Goal: Task Accomplishment & Management: Use online tool/utility

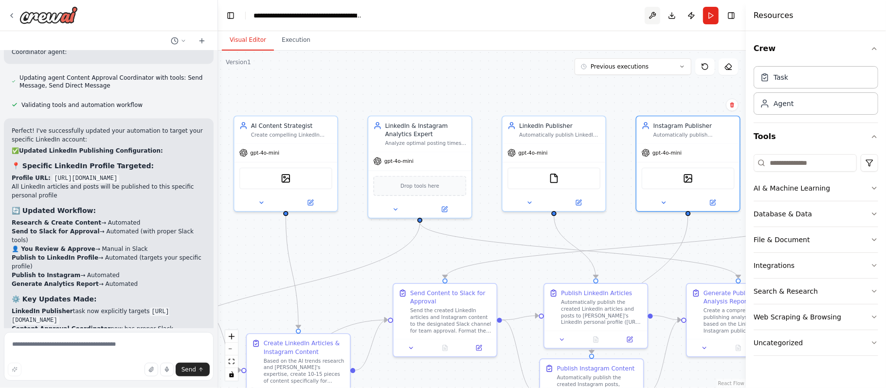
click at [654, 14] on button at bounding box center [653, 16] width 16 height 18
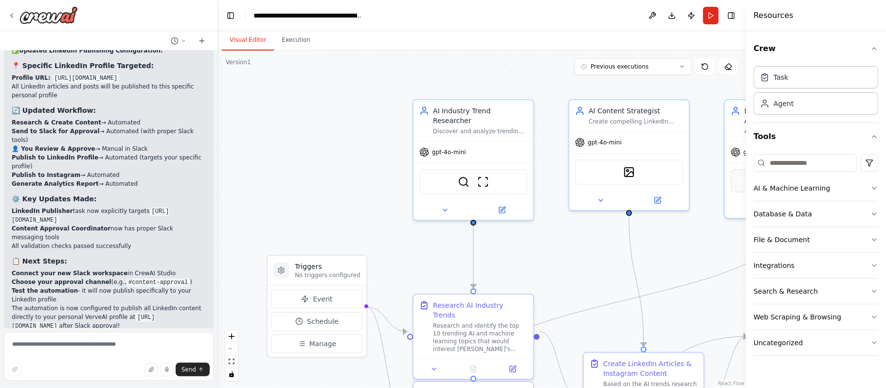
scroll to position [9299, 0]
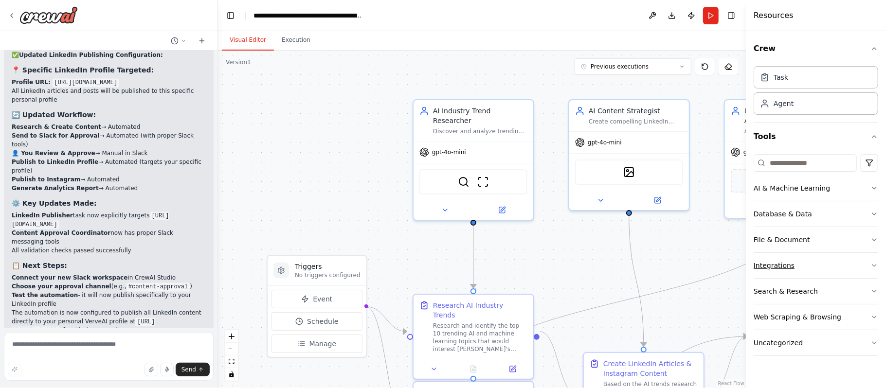
click at [785, 271] on button "Integrations" at bounding box center [815, 265] width 125 height 25
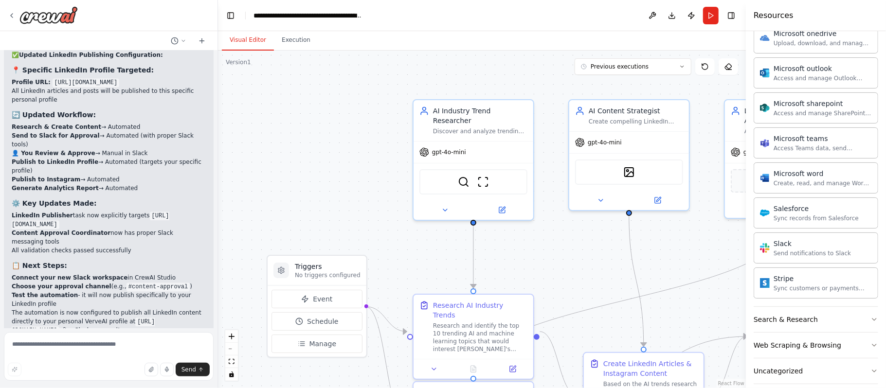
scroll to position [594, 0]
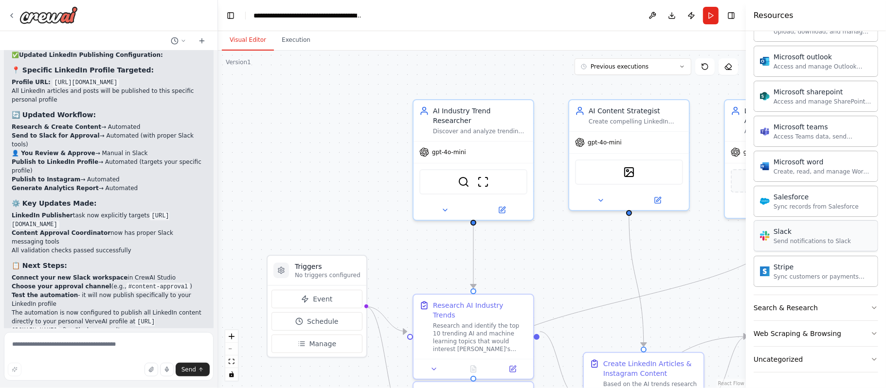
click at [840, 239] on div "Send notifications to Slack" at bounding box center [811, 241] width 77 height 8
click at [782, 230] on div "Slack" at bounding box center [811, 232] width 77 height 10
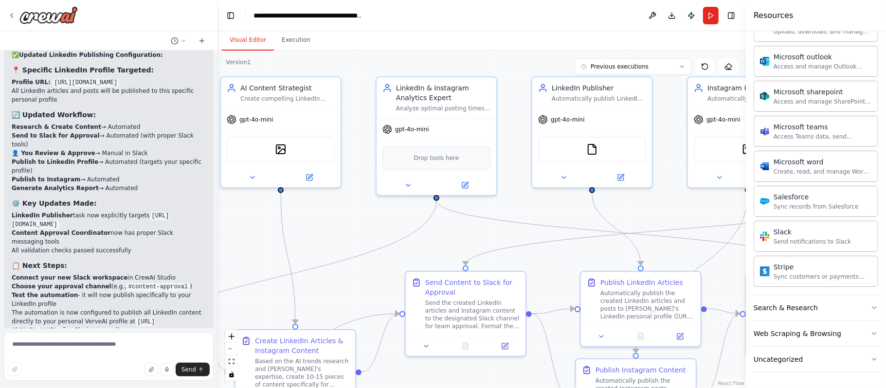
drag, startPoint x: 574, startPoint y: 249, endPoint x: 226, endPoint y: 226, distance: 349.0
click at [226, 226] on div ".deletable-edge-delete-btn { width: 20px; height: 20px; border: 0px solid #ffff…" at bounding box center [482, 220] width 528 height 338
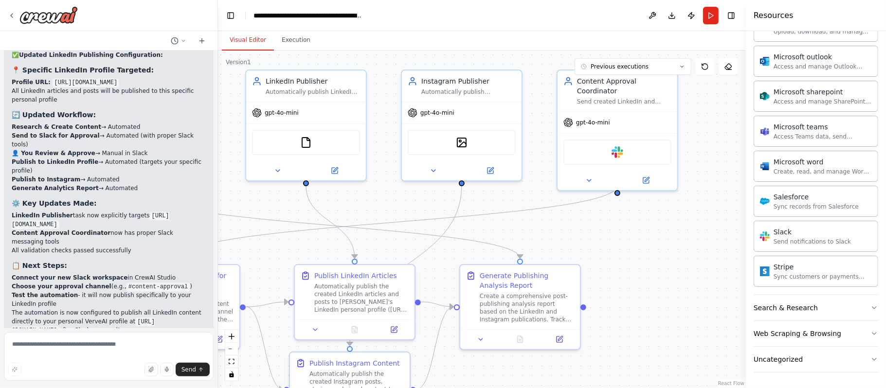
drag, startPoint x: 656, startPoint y: 202, endPoint x: 359, endPoint y: 195, distance: 297.3
click at [359, 195] on div ".deletable-edge-delete-btn { width: 20px; height: 20px; border: 0px solid #ffff…" at bounding box center [482, 220] width 528 height 338
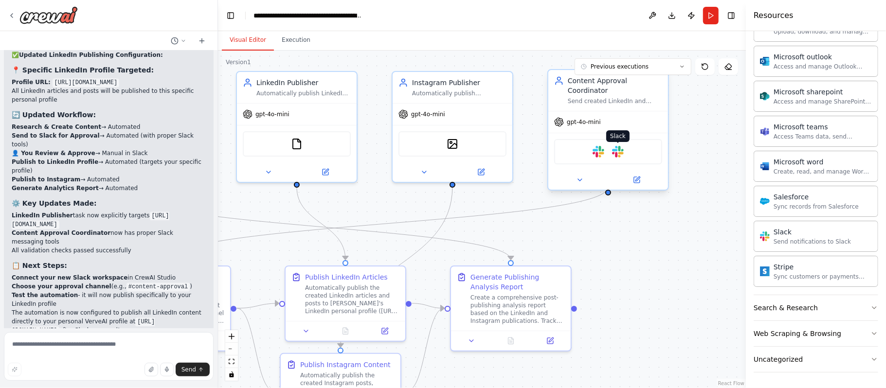
click at [622, 146] on img at bounding box center [618, 152] width 12 height 12
drag, startPoint x: 619, startPoint y: 139, endPoint x: 615, endPoint y: 148, distance: 10.0
click at [615, 148] on div "Slack Slack" at bounding box center [608, 151] width 108 height 25
click at [634, 176] on icon at bounding box center [637, 180] width 8 height 8
click at [639, 176] on icon at bounding box center [637, 180] width 8 height 8
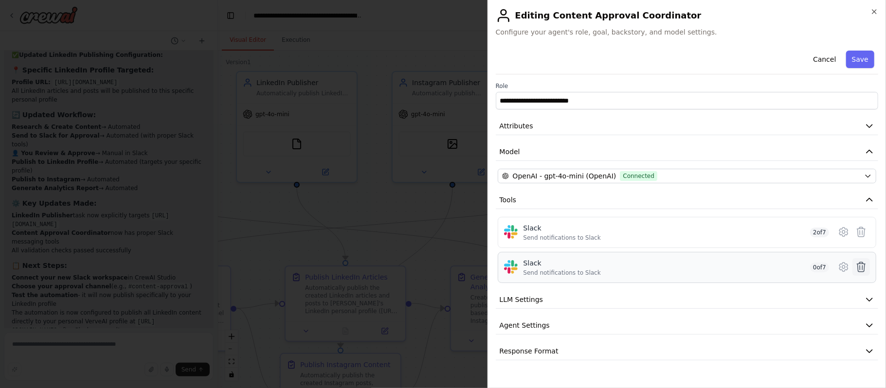
click at [868, 267] on button at bounding box center [861, 267] width 18 height 18
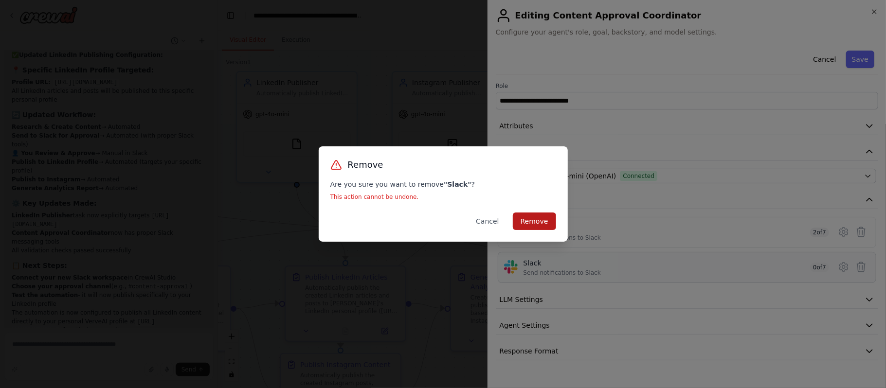
click at [532, 227] on button "Remove" at bounding box center [534, 222] width 43 height 18
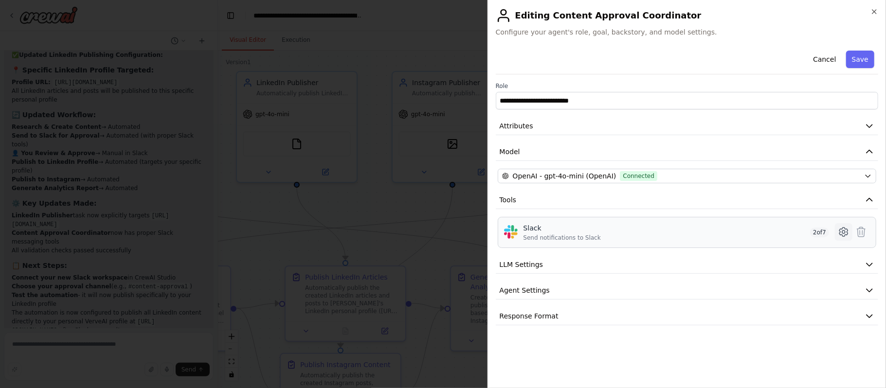
click at [845, 235] on icon at bounding box center [844, 232] width 12 height 12
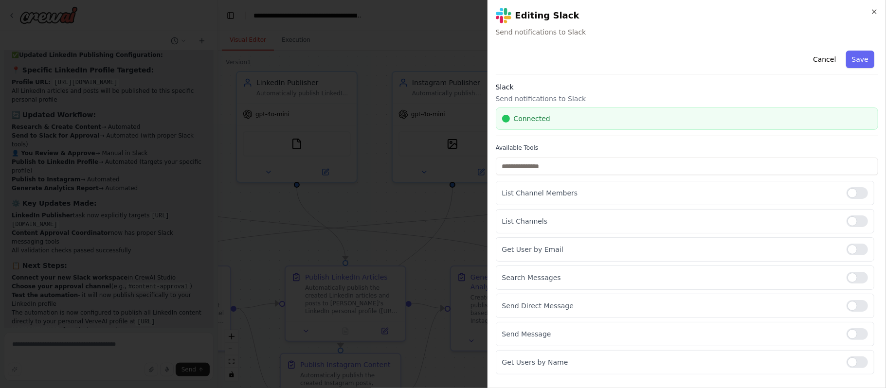
click at [539, 121] on span "Connected" at bounding box center [532, 119] width 36 height 10
click at [537, 98] on p "Send notifications to Slack" at bounding box center [687, 99] width 382 height 10
click at [830, 54] on button "Cancel" at bounding box center [824, 60] width 35 height 18
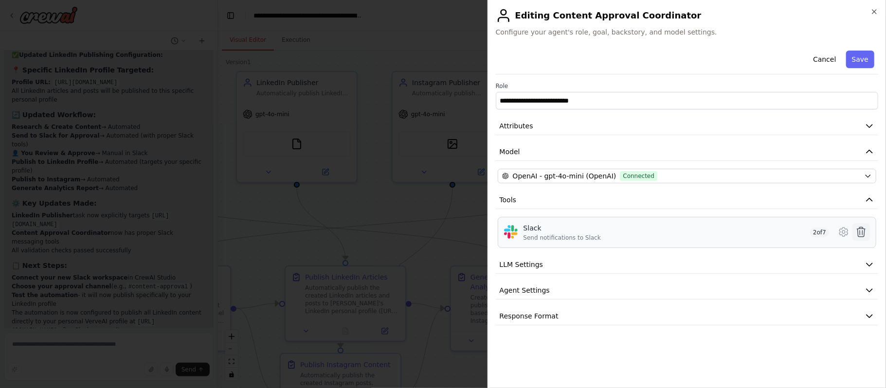
click at [863, 233] on icon at bounding box center [861, 232] width 12 height 12
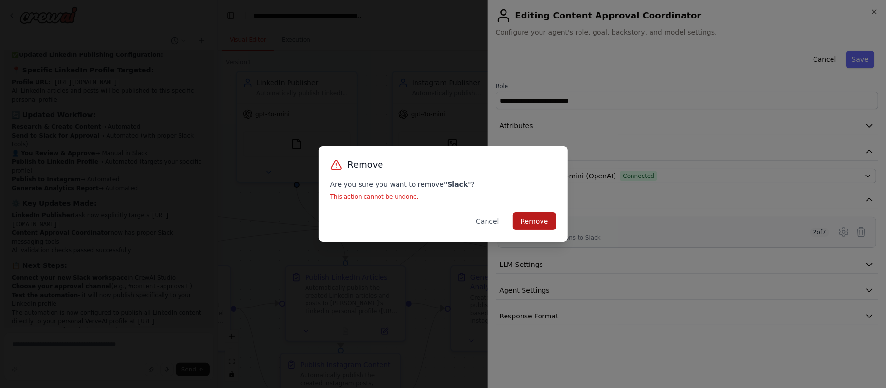
click at [536, 219] on button "Remove" at bounding box center [534, 222] width 43 height 18
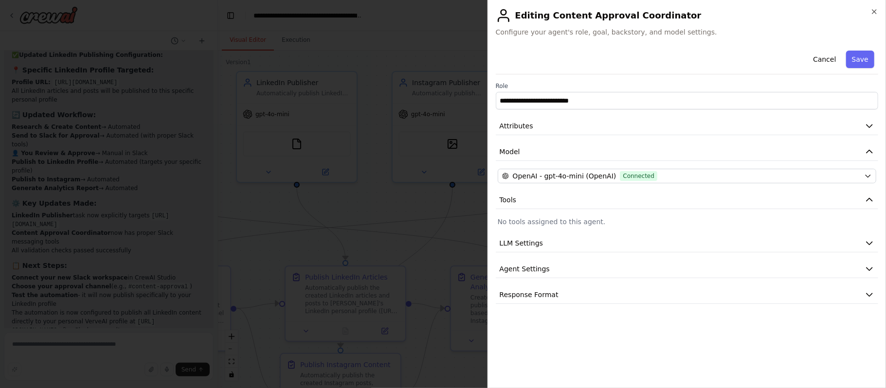
click at [541, 219] on p "No tools assigned to this agent." at bounding box center [687, 222] width 378 height 10
click at [860, 57] on button "Save" at bounding box center [860, 60] width 28 height 18
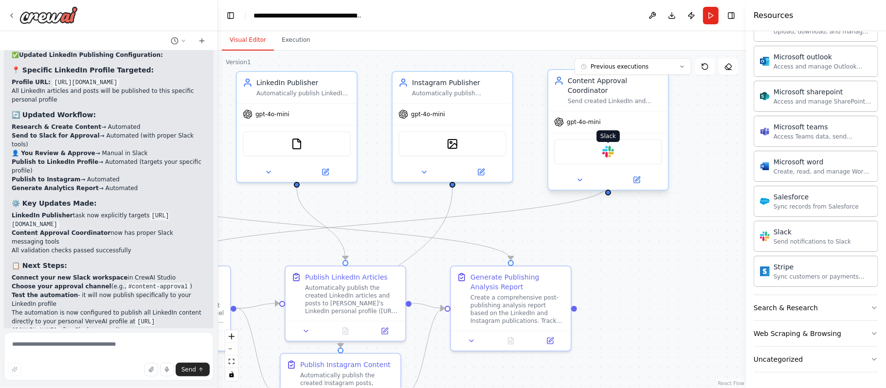
click at [608, 146] on img at bounding box center [608, 152] width 12 height 12
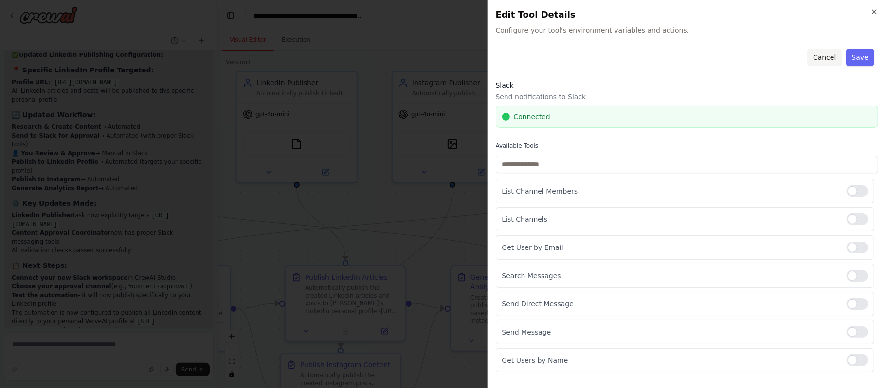
click at [831, 59] on button "Cancel" at bounding box center [824, 58] width 35 height 18
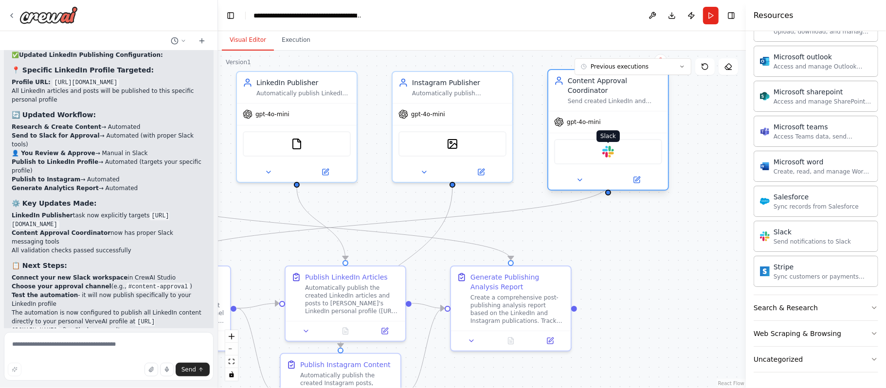
click at [606, 146] on img at bounding box center [608, 152] width 12 height 12
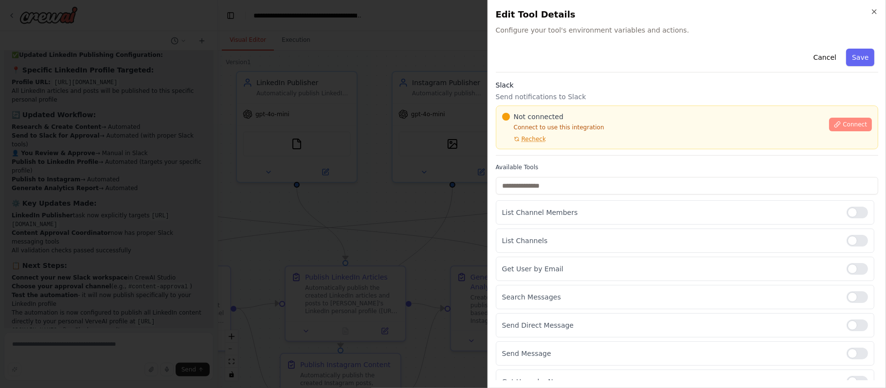
click at [842, 121] on span "Connect" at bounding box center [854, 125] width 24 height 8
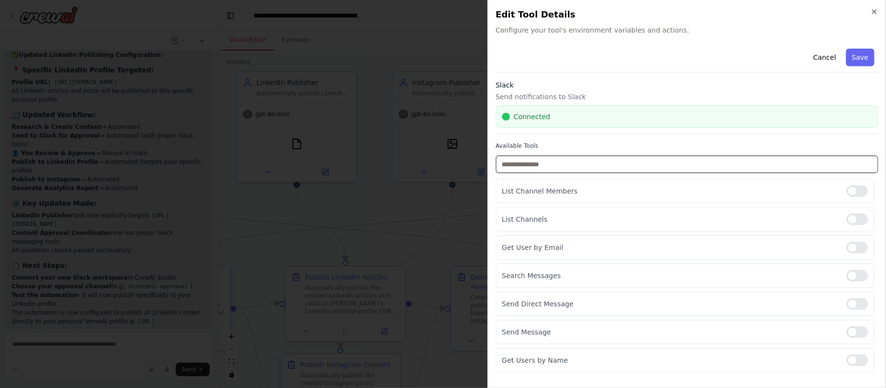
click at [540, 160] on input "text" at bounding box center [687, 165] width 382 height 18
click at [526, 311] on div "Send Direct Message" at bounding box center [685, 304] width 378 height 24
click at [853, 308] on div at bounding box center [856, 304] width 21 height 12
click at [868, 192] on div "List Channel Members" at bounding box center [685, 191] width 378 height 24
click at [853, 191] on div at bounding box center [856, 191] width 21 height 12
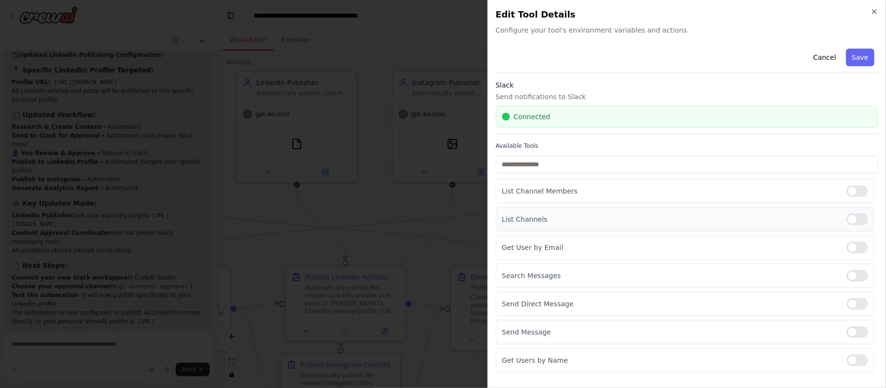
click at [854, 212] on div "List Channels" at bounding box center [685, 219] width 378 height 24
click at [856, 59] on button "Save" at bounding box center [860, 58] width 28 height 18
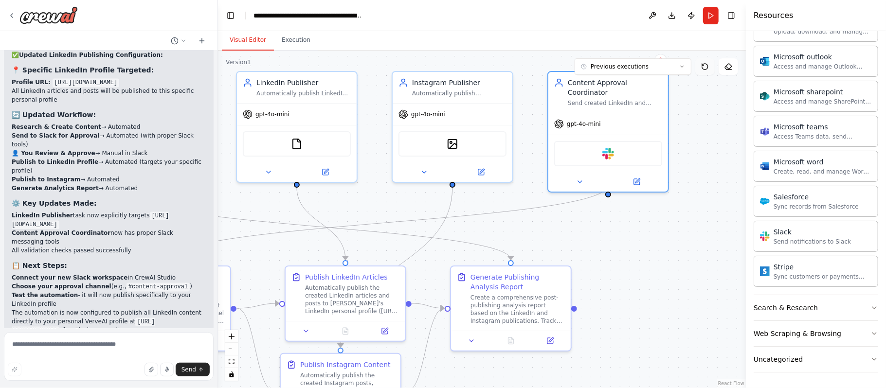
click at [707, 66] on icon at bounding box center [705, 67] width 8 height 8
click at [581, 176] on icon at bounding box center [580, 180] width 8 height 8
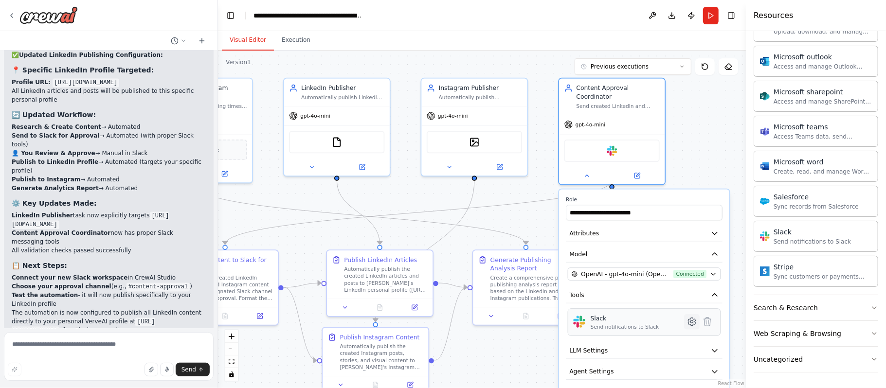
click at [694, 317] on icon at bounding box center [692, 322] width 10 height 10
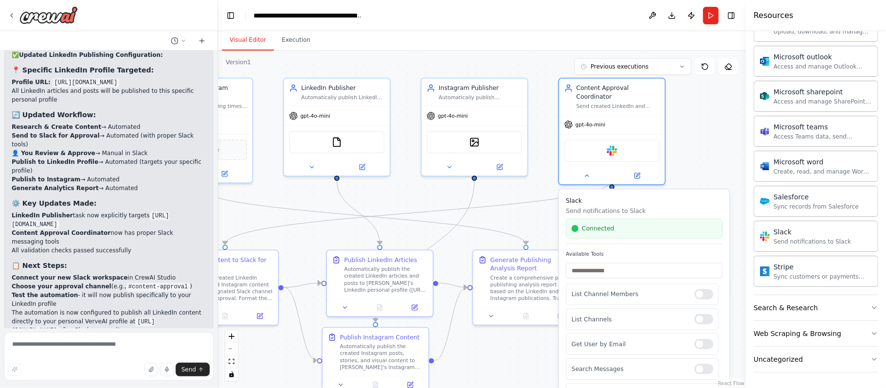
scroll to position [50, 0]
click at [641, 169] on button at bounding box center [637, 174] width 49 height 10
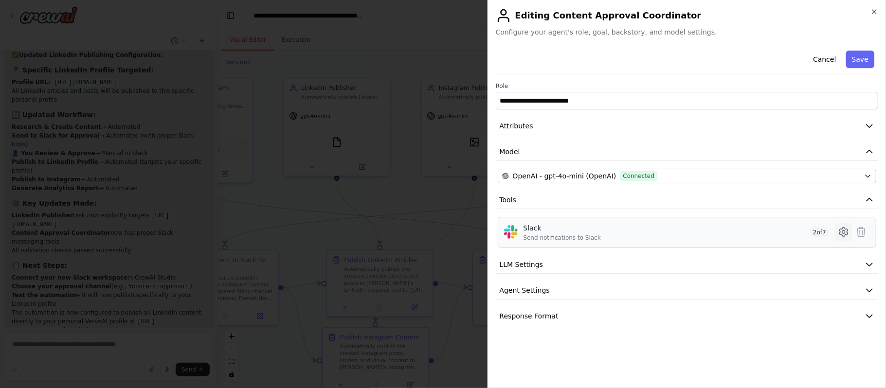
click at [842, 232] on icon at bounding box center [844, 232] width 12 height 12
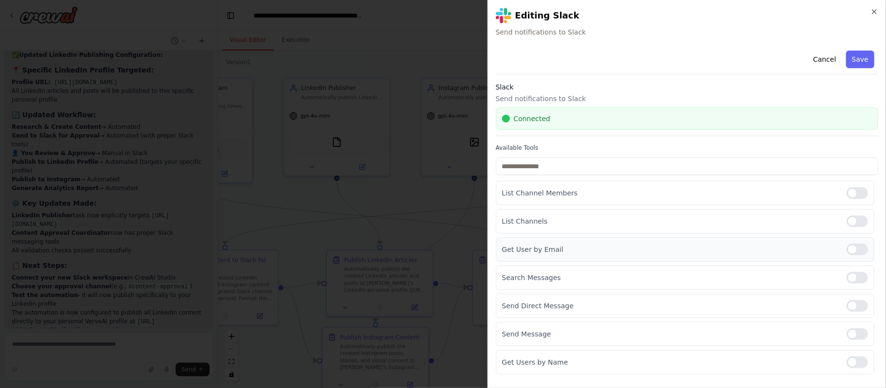
click at [855, 254] on div at bounding box center [856, 250] width 21 height 12
click at [859, 283] on div at bounding box center [856, 278] width 21 height 12
click at [862, 222] on div at bounding box center [856, 221] width 21 height 12
click at [861, 334] on div at bounding box center [856, 334] width 21 height 12
click at [864, 368] on div at bounding box center [856, 363] width 21 height 12
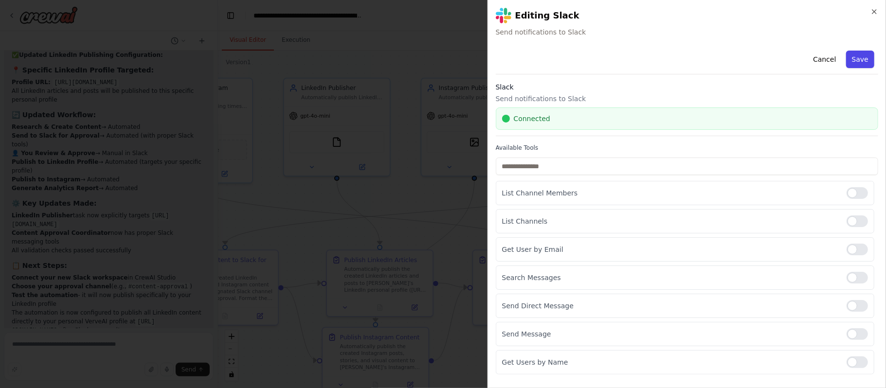
click at [864, 59] on button "Save" at bounding box center [860, 60] width 28 height 18
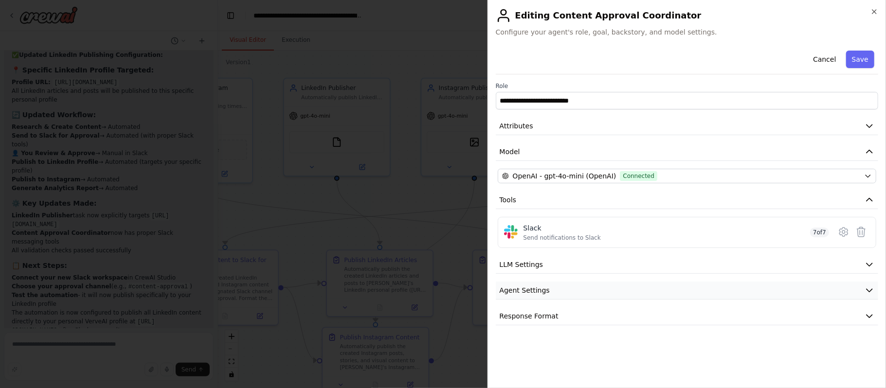
click at [561, 285] on button "Agent Settings" at bounding box center [687, 291] width 382 height 18
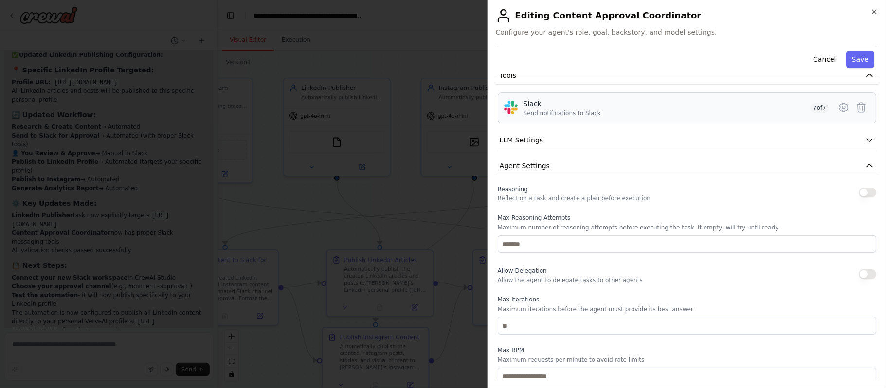
scroll to position [215, 0]
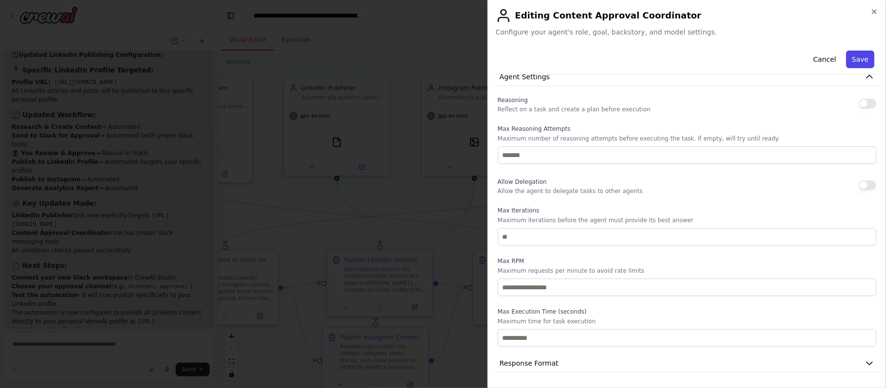
click at [862, 51] on button "Save" at bounding box center [860, 60] width 28 height 18
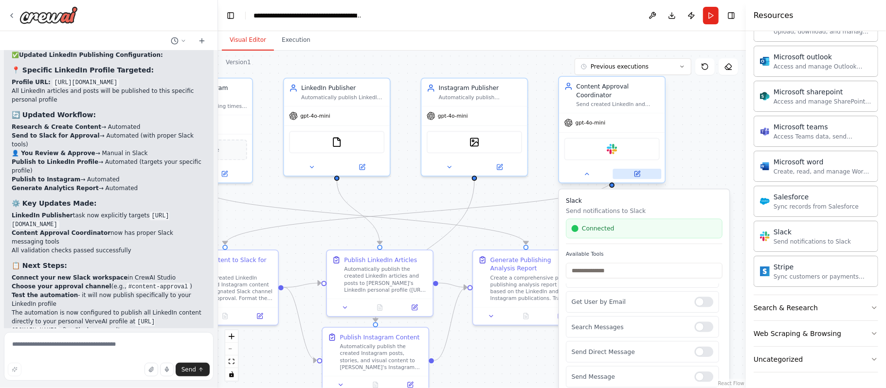
click at [641, 169] on button at bounding box center [637, 174] width 49 height 10
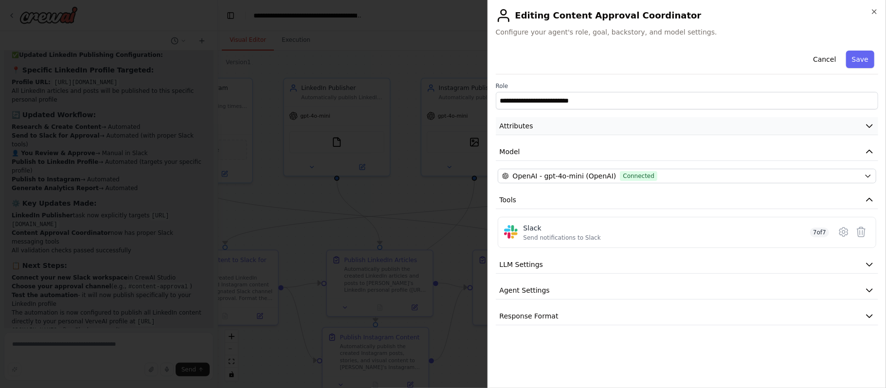
click at [871, 130] on icon "button" at bounding box center [869, 126] width 10 height 10
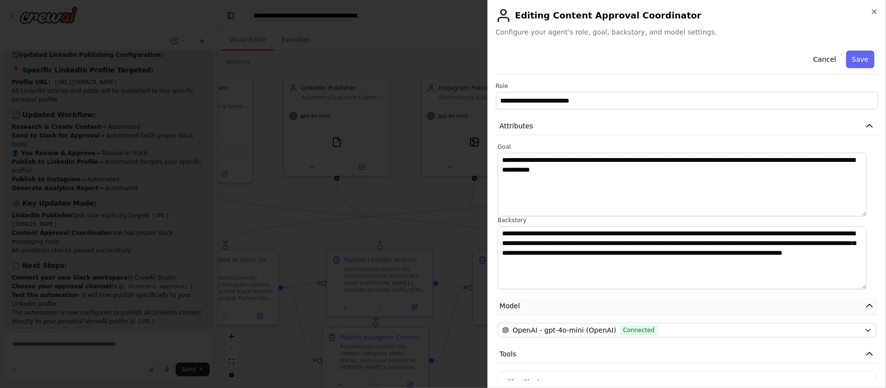
scroll to position [109, 0]
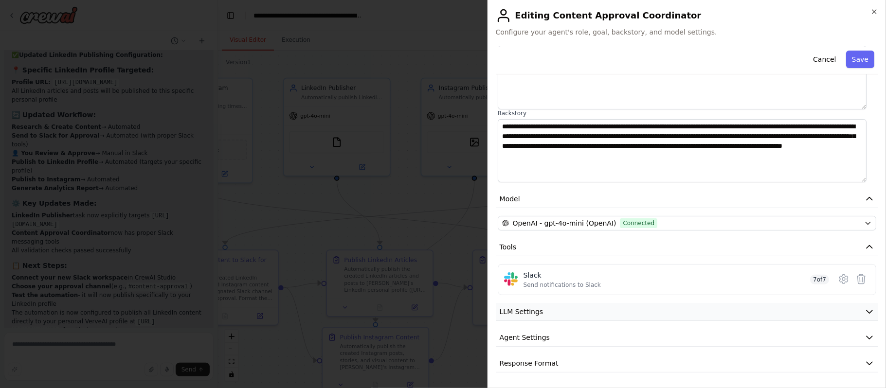
click at [864, 317] on button "LLM Settings" at bounding box center [687, 312] width 382 height 18
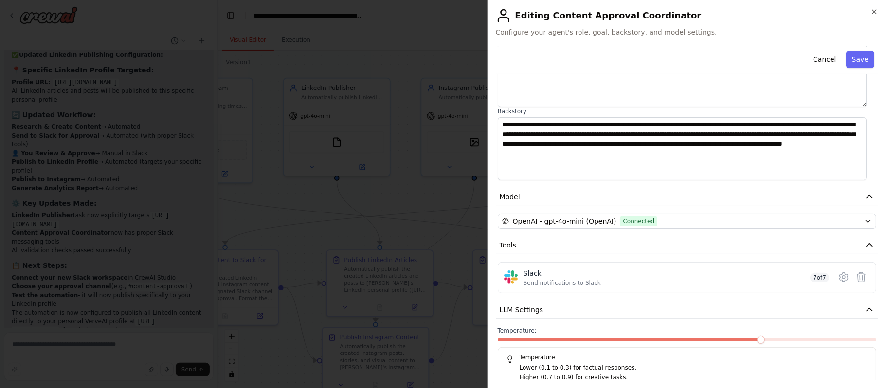
scroll to position [178, 0]
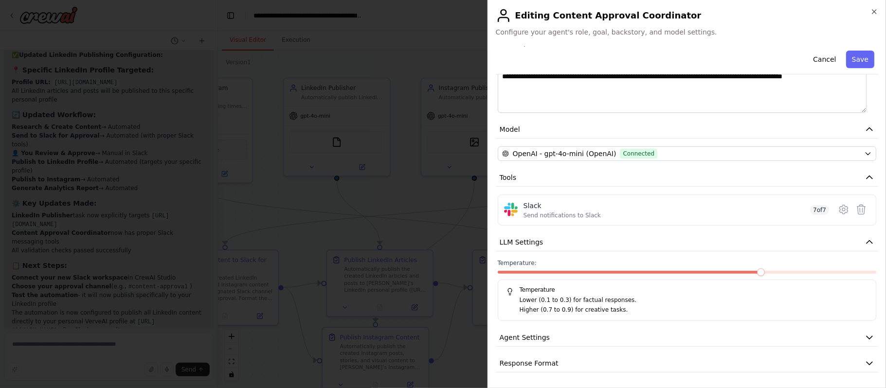
click at [711, 331] on button "Agent Settings" at bounding box center [687, 338] width 382 height 18
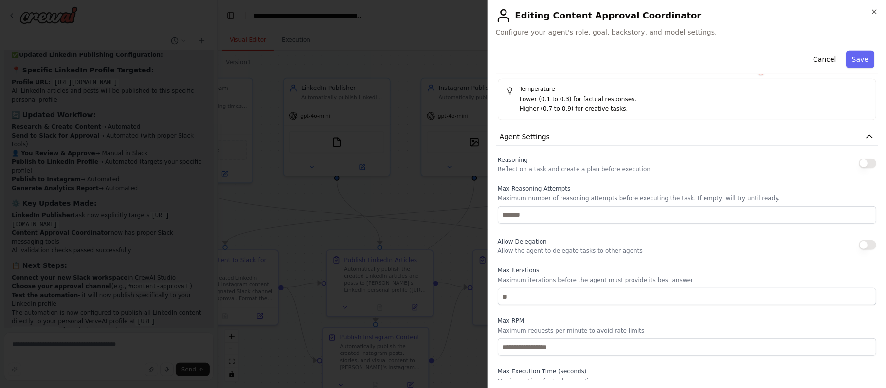
scroll to position [439, 0]
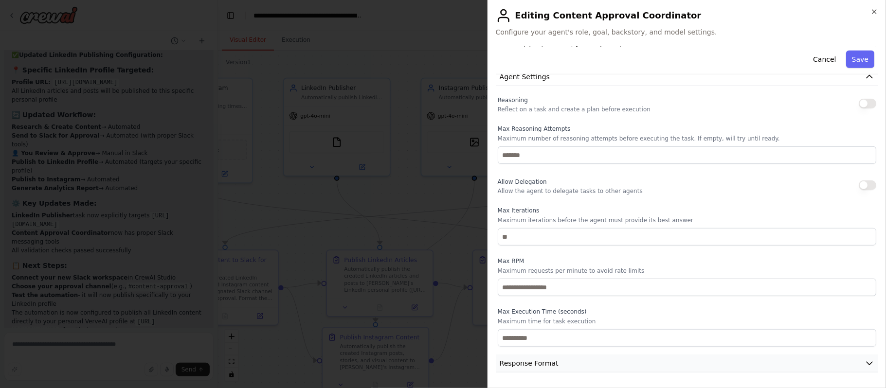
click at [627, 365] on button "Response Format" at bounding box center [687, 364] width 382 height 18
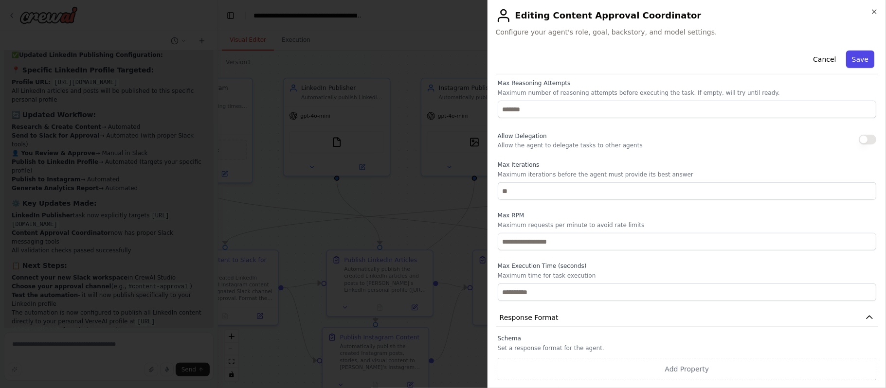
click at [853, 63] on button "Save" at bounding box center [860, 60] width 28 height 18
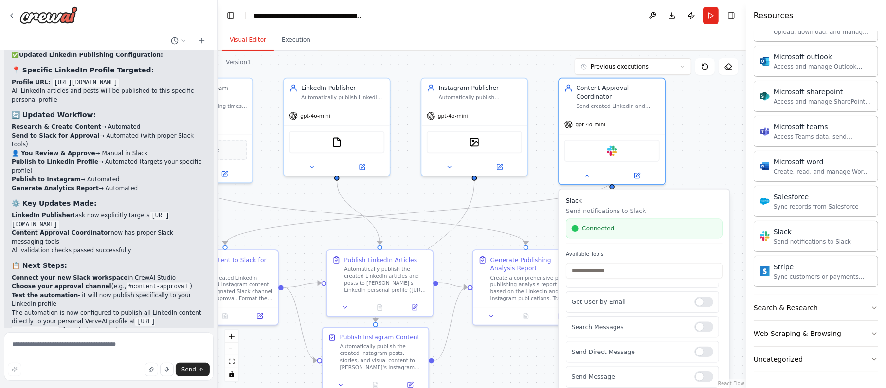
click at [704, 148] on div ".deletable-edge-delete-btn { width: 20px; height: 20px; border: 0px solid #ffff…" at bounding box center [482, 220] width 528 height 338
click at [586, 169] on button at bounding box center [586, 174] width 49 height 10
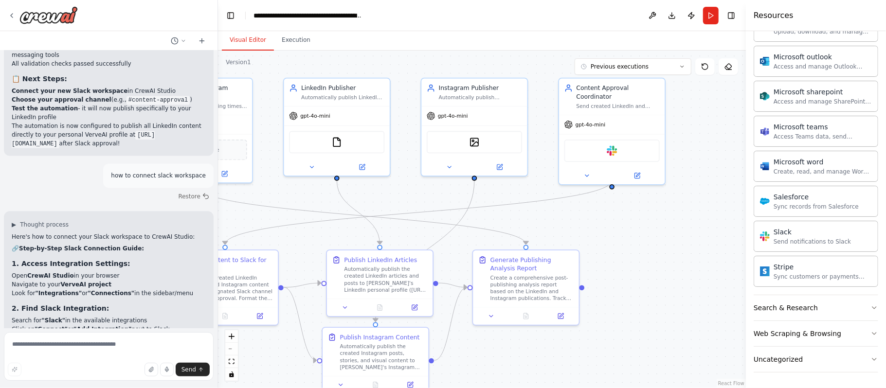
scroll to position [9492, 0]
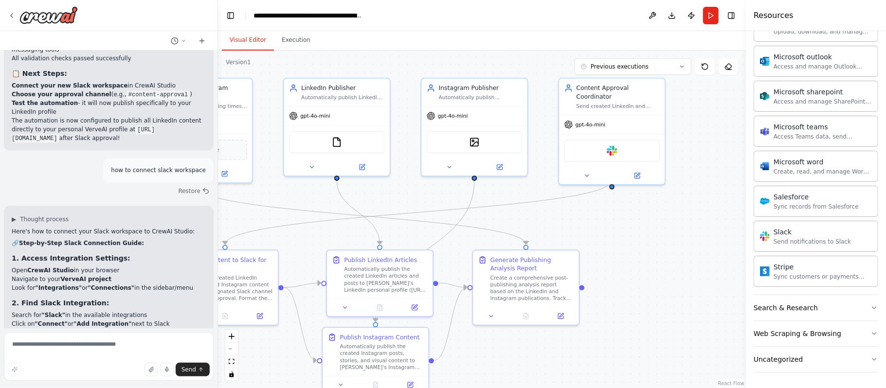
click at [26, 351] on textarea at bounding box center [109, 356] width 210 height 49
click at [96, 345] on textarea "**********" at bounding box center [109, 356] width 210 height 49
click at [183, 348] on textarea "**********" at bounding box center [109, 356] width 210 height 49
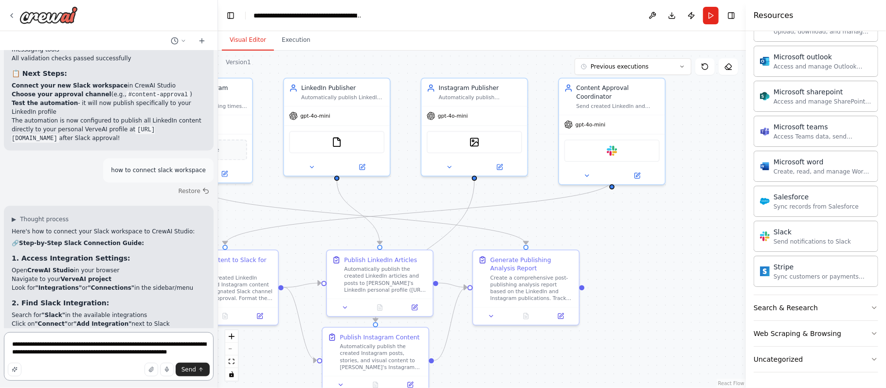
type textarea "**********"
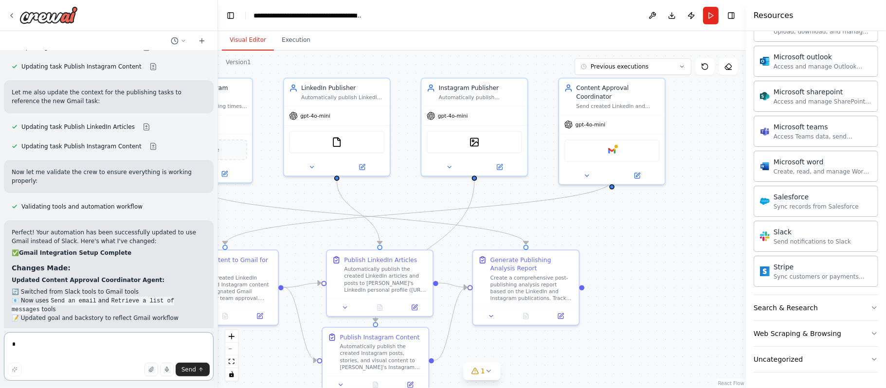
scroll to position [10632, 0]
click at [618, 146] on div "Google gmail" at bounding box center [611, 149] width 95 height 22
click at [611, 144] on img at bounding box center [612, 149] width 10 height 10
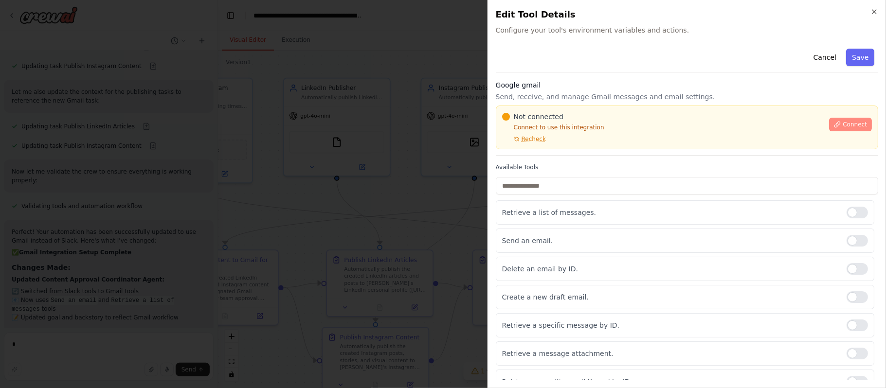
click at [847, 125] on span "Connect" at bounding box center [854, 125] width 24 height 8
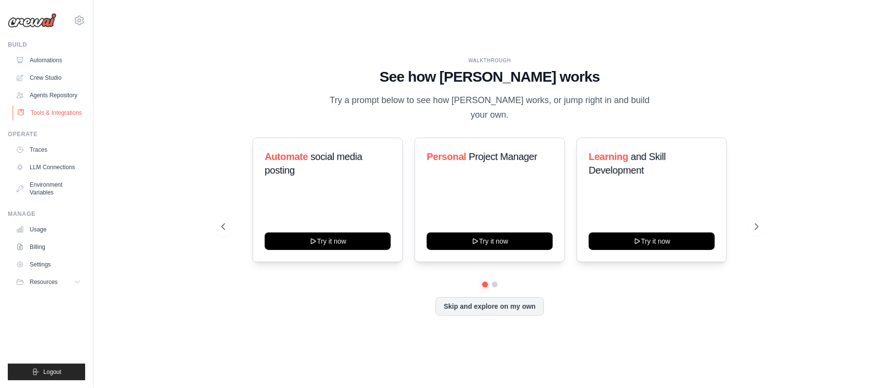
click at [40, 109] on link "Tools & Integrations" at bounding box center [49, 113] width 73 height 16
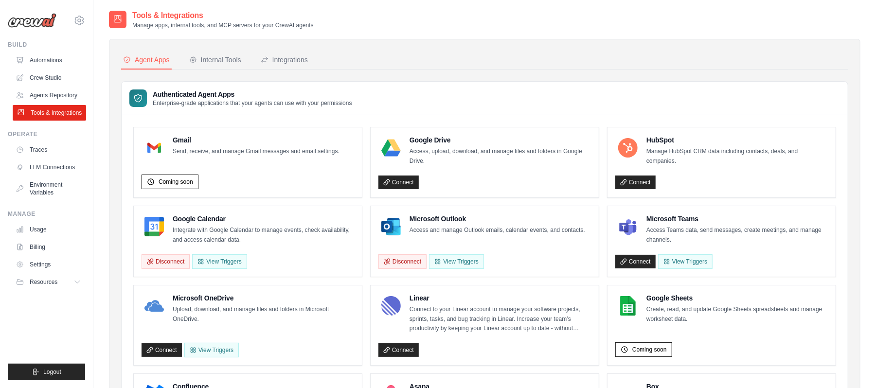
click at [44, 117] on link "Tools & Integrations" at bounding box center [49, 113] width 73 height 16
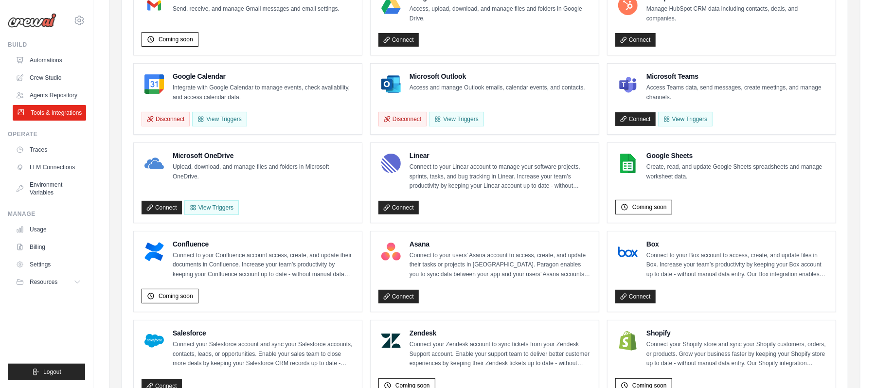
scroll to position [142, 0]
click at [39, 74] on link "Crew Studio" at bounding box center [49, 78] width 73 height 16
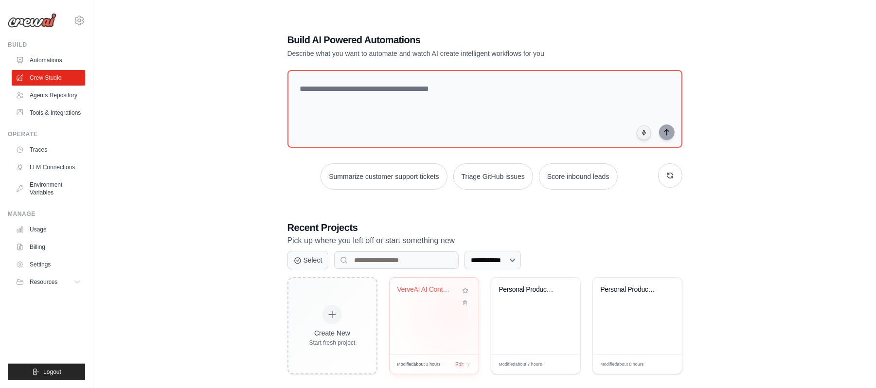
click at [452, 314] on div "VerveAI AI Content Automation with ..." at bounding box center [434, 316] width 89 height 77
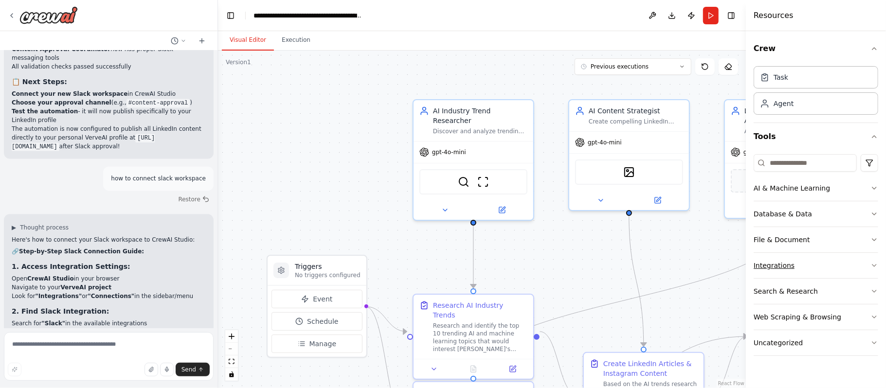
scroll to position [9484, 0]
click at [810, 267] on button "Integrations" at bounding box center [815, 265] width 125 height 25
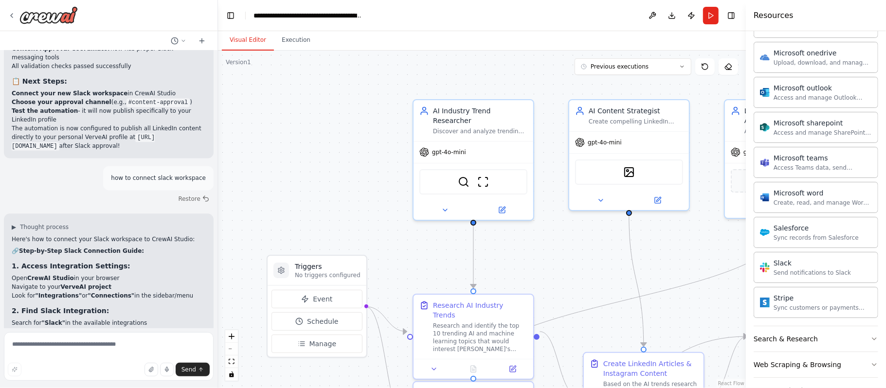
scroll to position [556, 0]
click at [784, 275] on div "Send notifications to Slack" at bounding box center [811, 272] width 77 height 8
click at [811, 267] on div "Slack" at bounding box center [811, 262] width 77 height 10
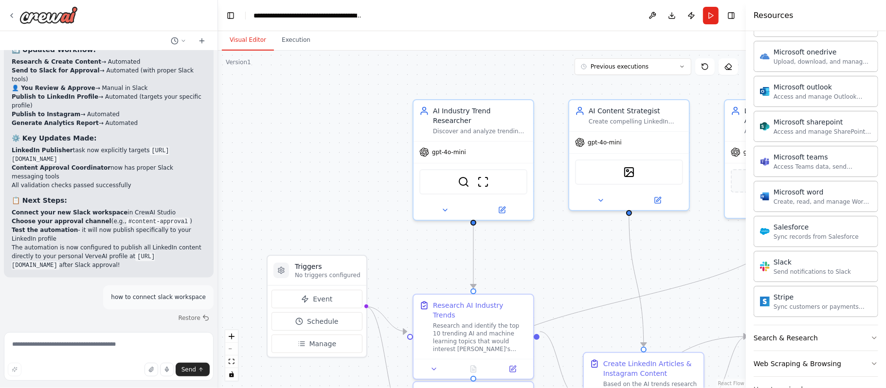
scroll to position [9304, 0]
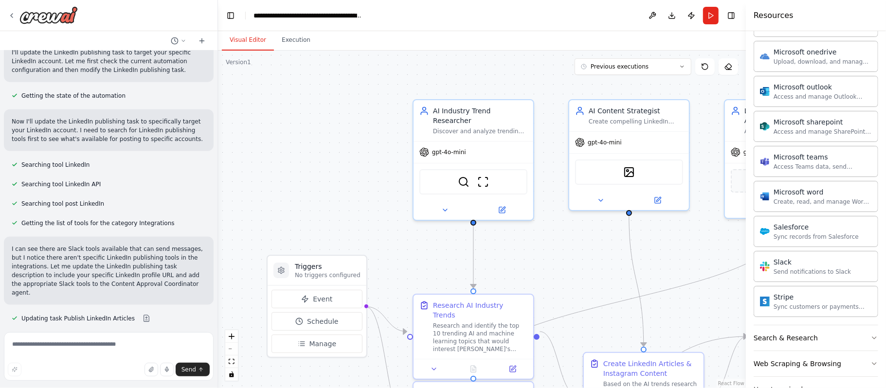
scroll to position [8857, 0]
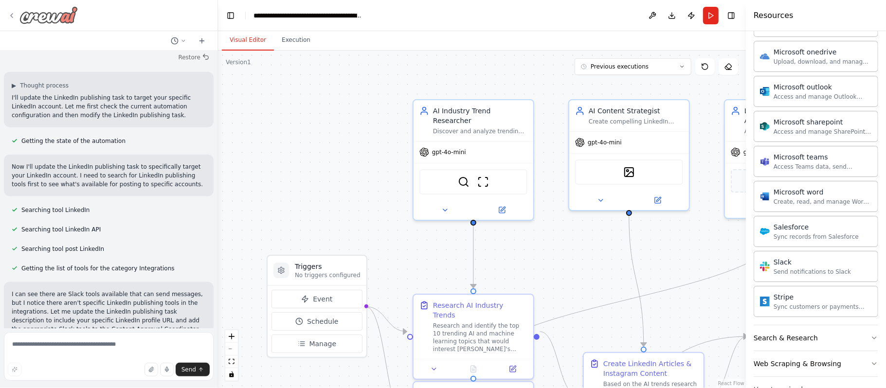
click at [9, 14] on icon at bounding box center [12, 16] width 8 height 8
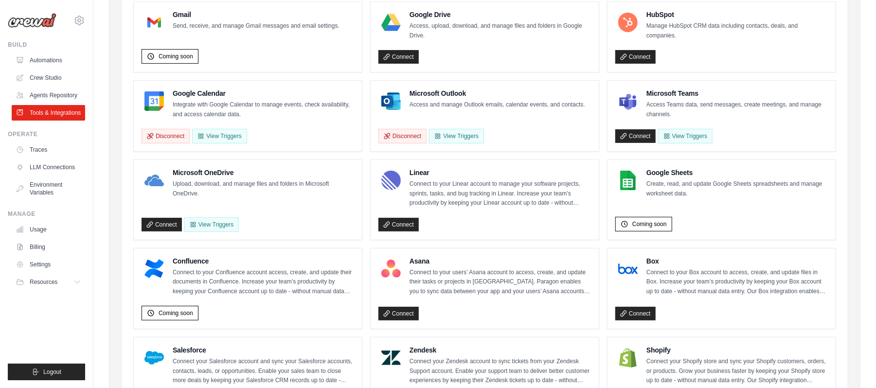
scroll to position [553, 0]
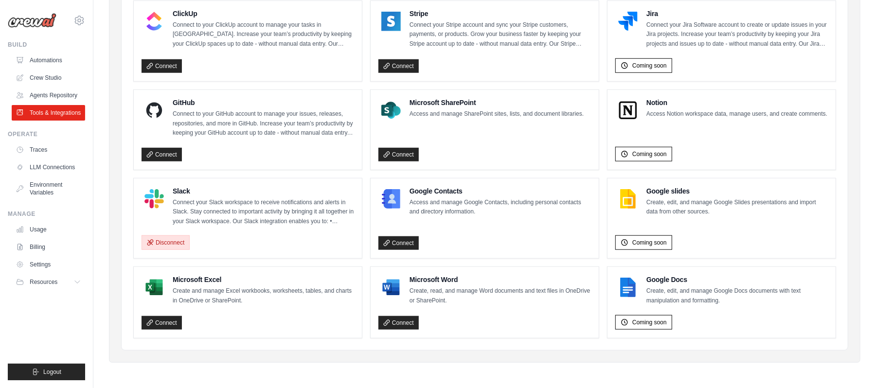
click at [167, 246] on button "Disconnect" at bounding box center [166, 242] width 48 height 15
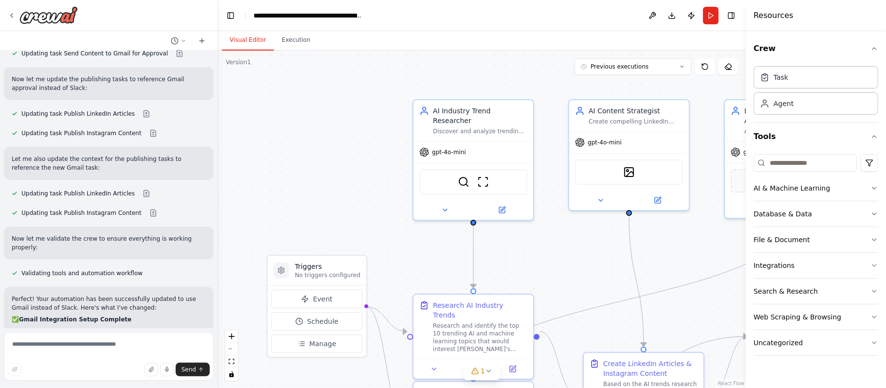
scroll to position [10577, 0]
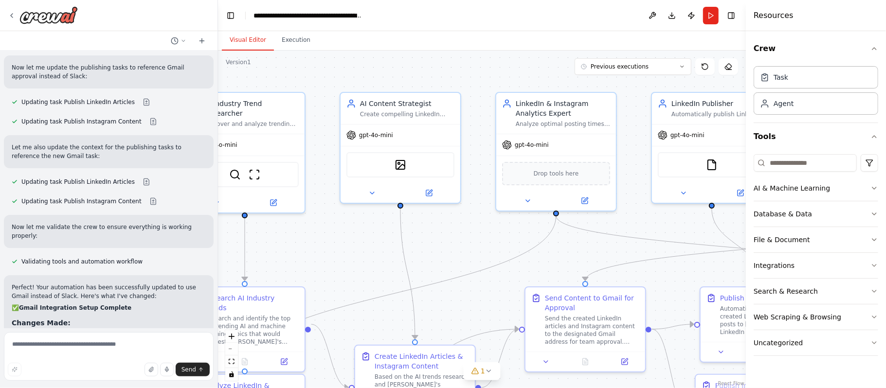
drag, startPoint x: 582, startPoint y: 240, endPoint x: 353, endPoint y: 233, distance: 228.7
click at [353, 233] on div ".deletable-edge-delete-btn { width: 20px; height: 20px; border: 0px solid #ffff…" at bounding box center [482, 220] width 528 height 338
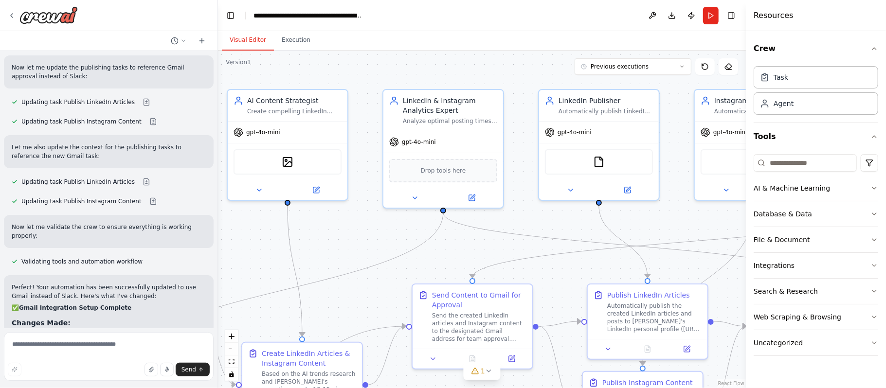
drag, startPoint x: 476, startPoint y: 229, endPoint x: 363, endPoint y: 226, distance: 112.9
click at [363, 226] on div ".deletable-edge-delete-btn { width: 20px; height: 20px; border: 0px solid #ffff…" at bounding box center [482, 220] width 528 height 338
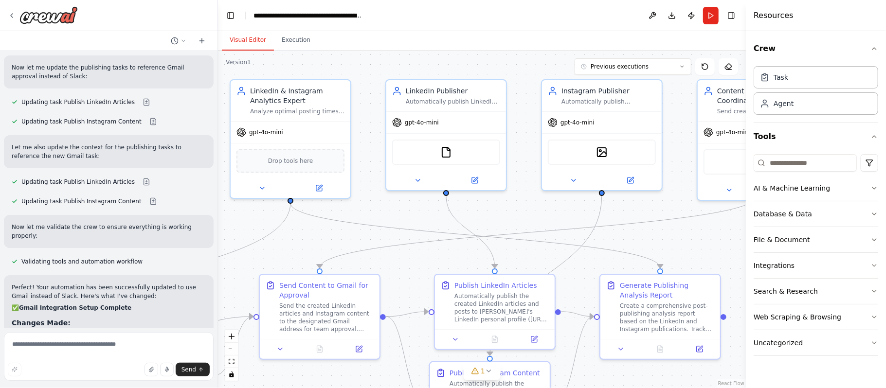
drag, startPoint x: 541, startPoint y: 225, endPoint x: 388, endPoint y: 215, distance: 153.0
click at [388, 215] on div ".deletable-edge-delete-btn { width: 20px; height: 20px; border: 0px solid #ffff…" at bounding box center [482, 220] width 528 height 338
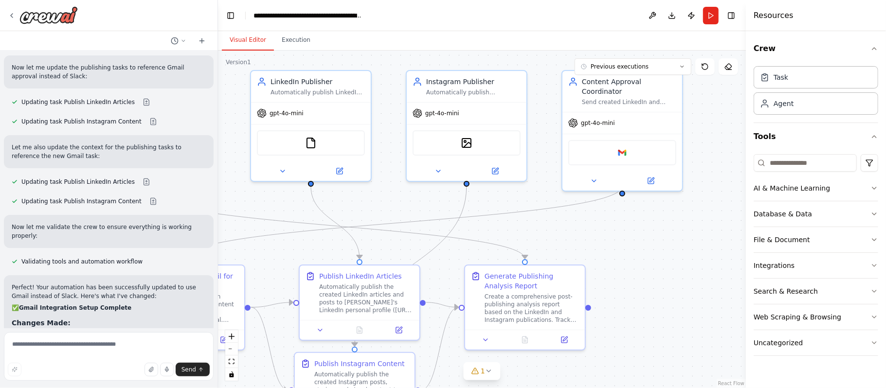
drag, startPoint x: 542, startPoint y: 204, endPoint x: 407, endPoint y: 195, distance: 135.5
click at [407, 195] on div ".deletable-edge-delete-btn { width: 20px; height: 20px; border: 0px solid #ffff…" at bounding box center [482, 220] width 528 height 338
click at [639, 144] on div "Google gmail" at bounding box center [622, 150] width 108 height 25
click at [624, 145] on img at bounding box center [622, 151] width 12 height 12
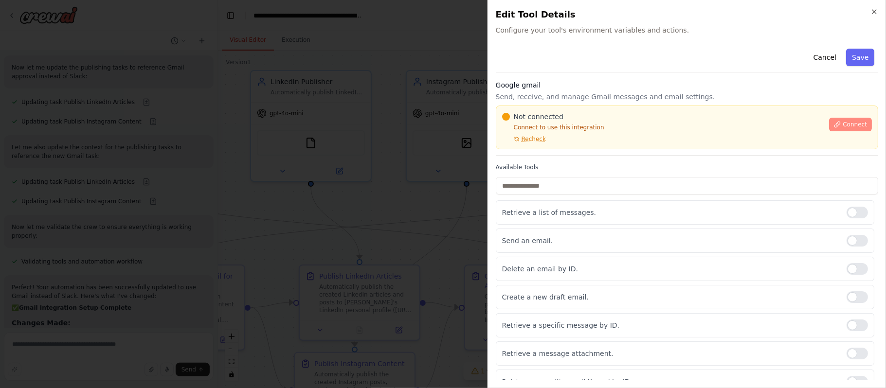
click at [843, 124] on span "Connect" at bounding box center [854, 125] width 24 height 8
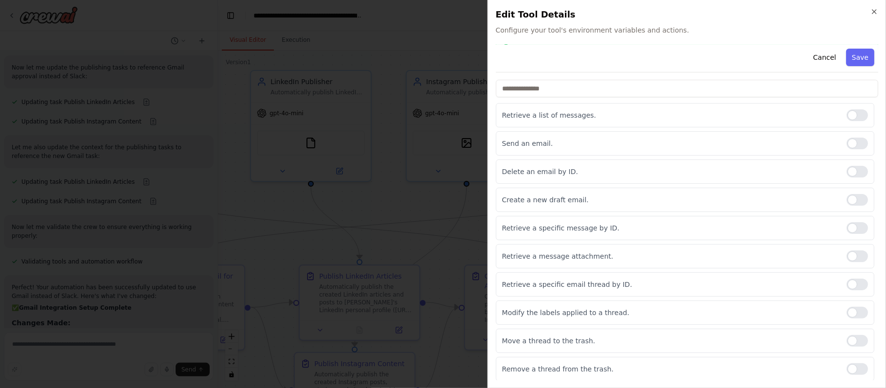
scroll to position [0, 0]
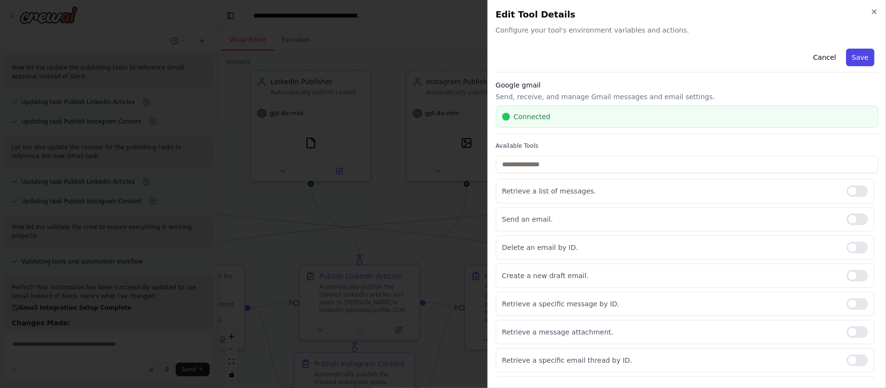
click at [859, 52] on button "Save" at bounding box center [860, 58] width 28 height 18
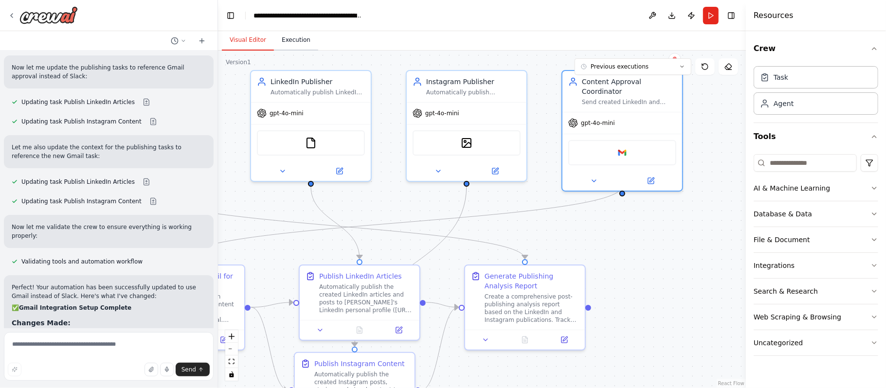
click at [277, 43] on button "Execution" at bounding box center [296, 40] width 44 height 20
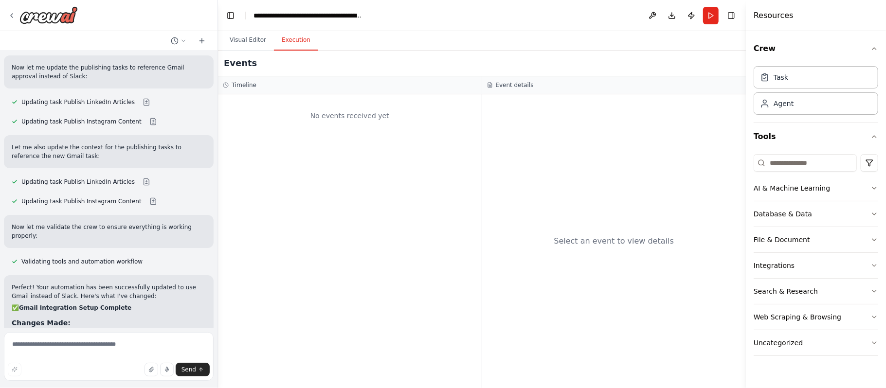
click at [285, 157] on div "No events received yet" at bounding box center [350, 241] width 264 height 294
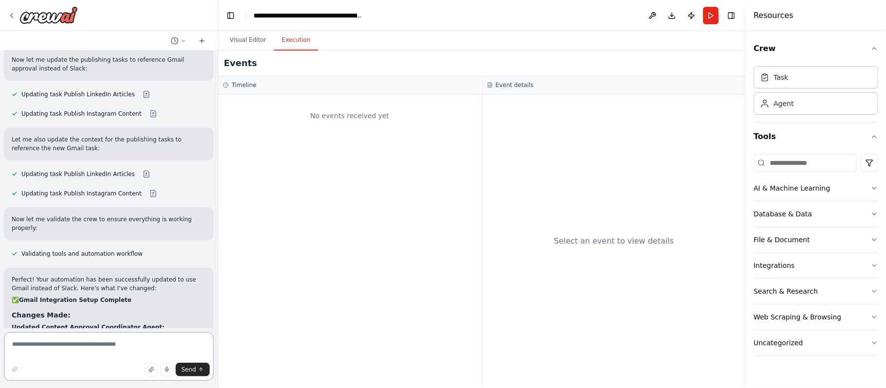
click at [86, 351] on textarea at bounding box center [109, 356] width 210 height 49
type textarea "**********"
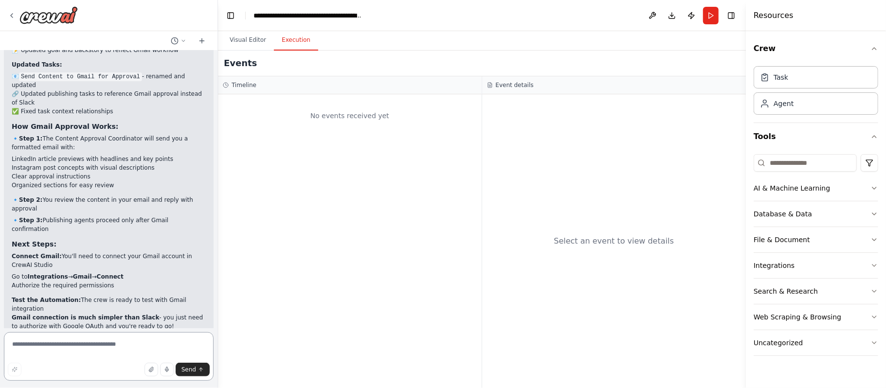
scroll to position [10908, 0]
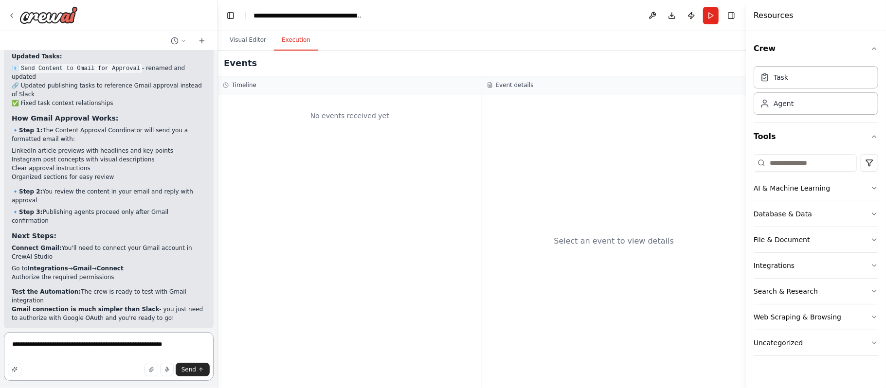
type textarea "**********"
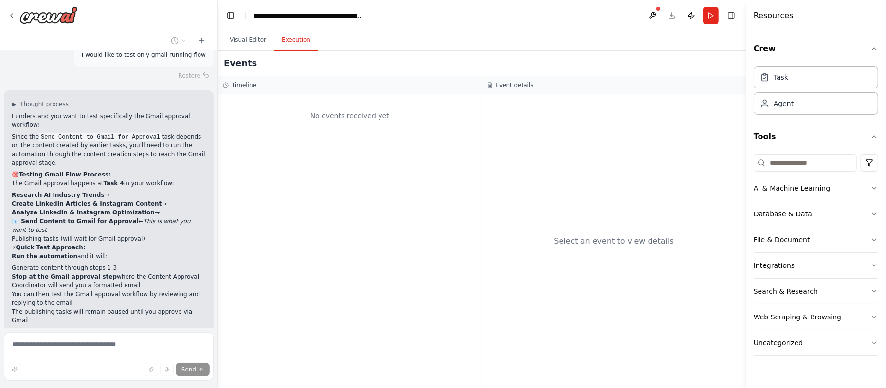
scroll to position [11253, 0]
click at [248, 39] on button "Visual Editor" at bounding box center [248, 40] width 52 height 20
